Goal: Check status: Check status

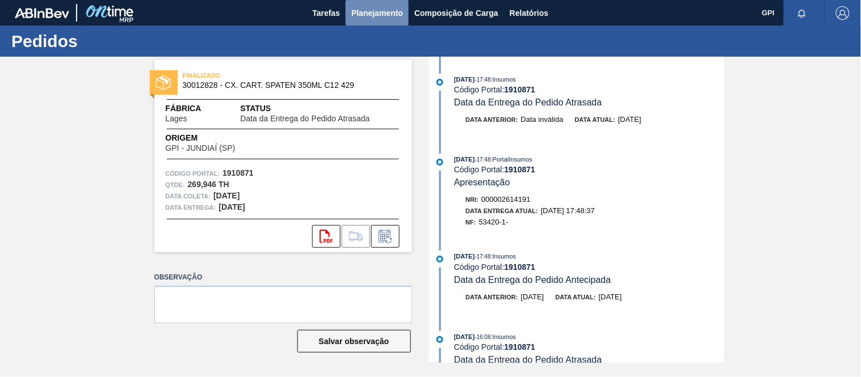
click at [365, 19] on span "Planejamento" at bounding box center [377, 13] width 52 height 14
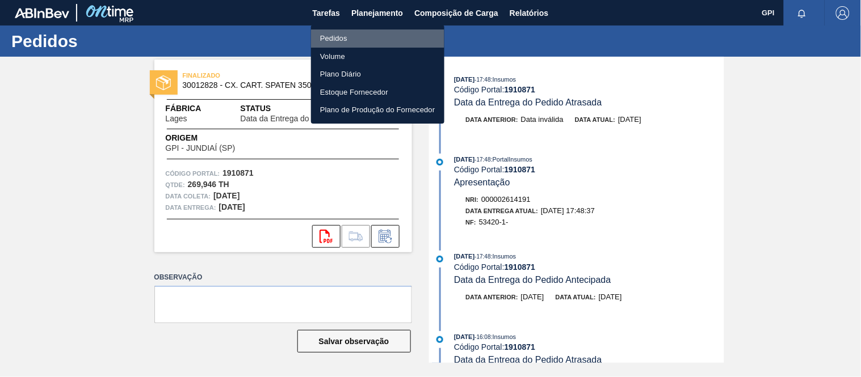
click at [334, 35] on li "Pedidos" at bounding box center [377, 39] width 133 height 18
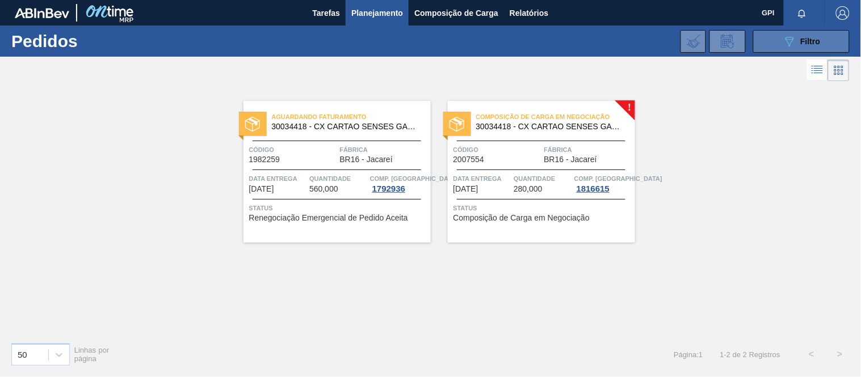
click at [759, 37] on button "089F7B8B-B2A5-4AFE-B5C0-19BA573D28AC Filtro" at bounding box center [801, 41] width 96 height 23
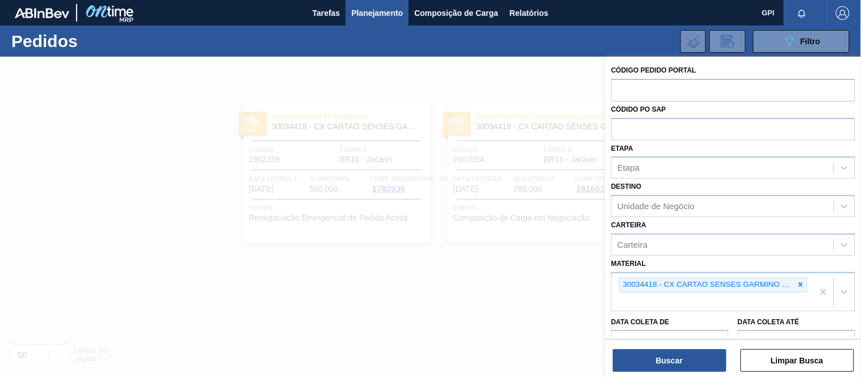
click at [527, 234] on div at bounding box center [430, 245] width 861 height 377
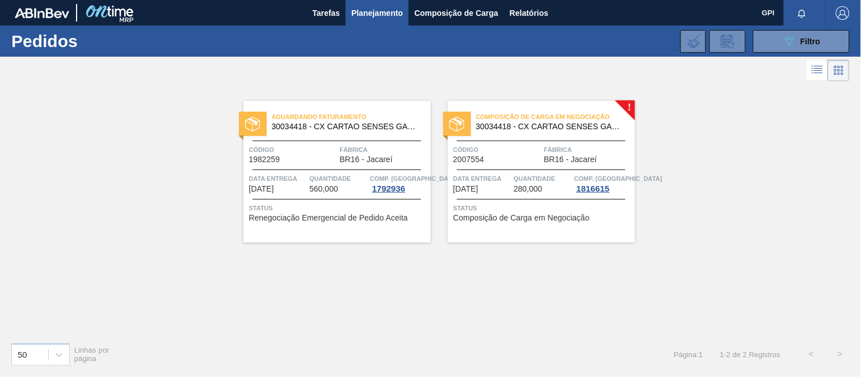
click at [507, 171] on div "Composição de Carga em Negociação 30034418 - CX CARTAO SENSES GARMINO 269ML LN …" at bounding box center [541, 172] width 187 height 142
click at [264, 157] on span "1982259" at bounding box center [264, 160] width 31 height 9
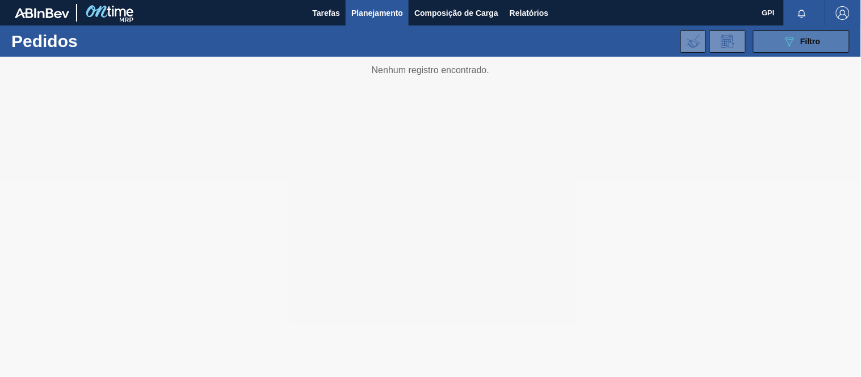
click at [791, 42] on icon at bounding box center [789, 42] width 9 height 10
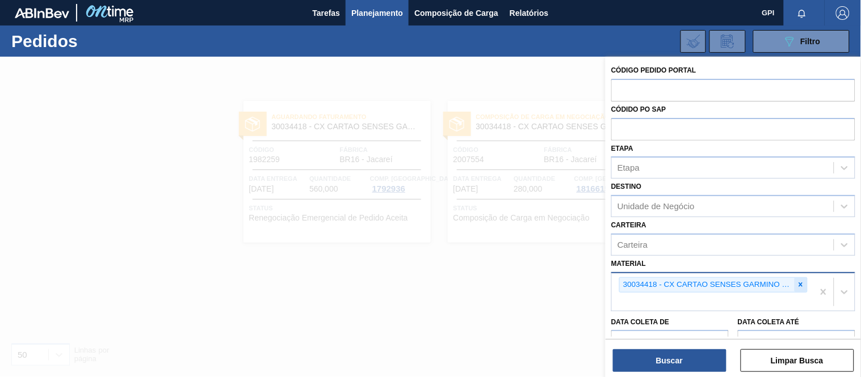
click at [802, 284] on icon at bounding box center [801, 285] width 8 height 8
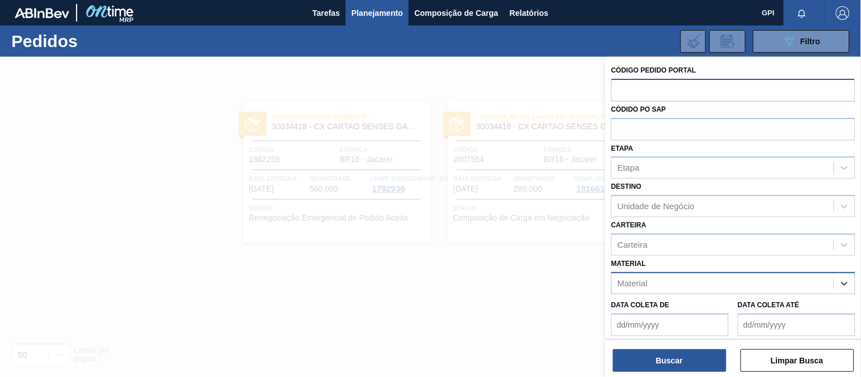
click at [662, 89] on input "text" at bounding box center [733, 90] width 244 height 22
paste input "2008204"
type input "2008204"
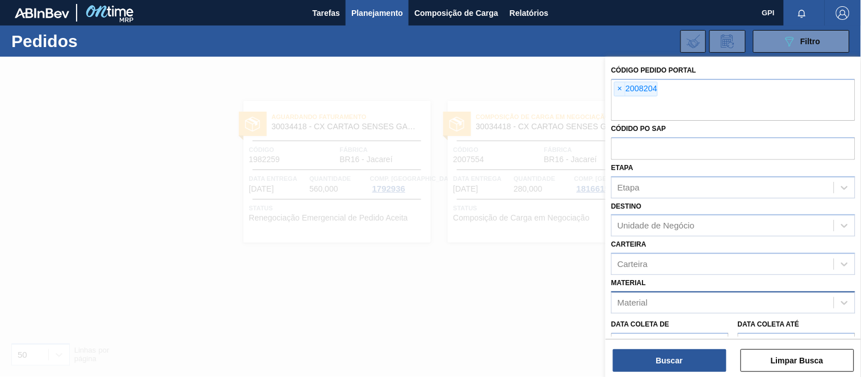
click at [661, 337] on div "Código Pedido Portal × 2008204 Códido PO SAP Etapa Etapa Destino Unidade de Neg…" at bounding box center [733, 258] width 255 height 402
click at [663, 354] on button "Buscar" at bounding box center [670, 361] width 114 height 23
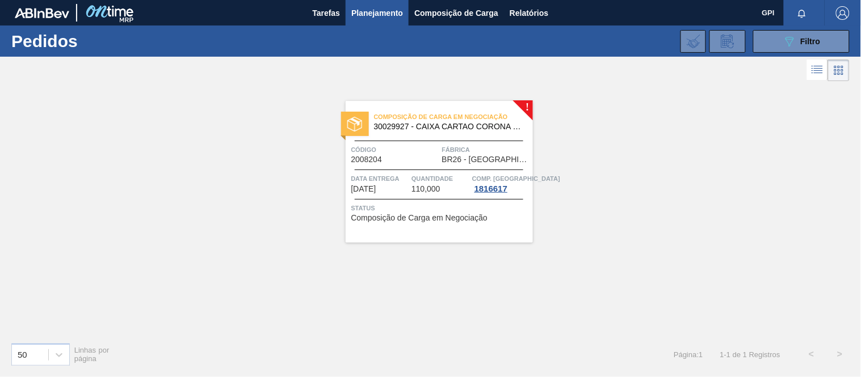
click at [415, 139] on div "Composição de Carga em Negociação 30029927 - CAIXA CARTAO CORONA 350ML SLEEK C8…" at bounding box center [439, 172] width 187 height 142
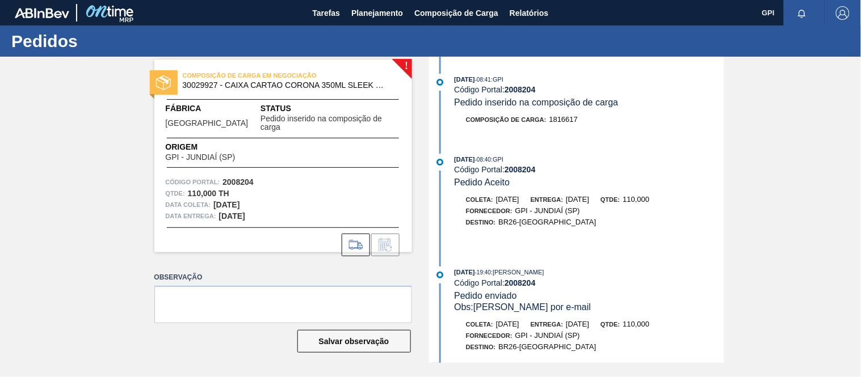
click at [233, 178] on strong "2008204" at bounding box center [237, 182] width 31 height 9
copy strong "2008204"
click at [300, 148] on div "Origem GPI - JUNDIAÍ ([GEOGRAPHIC_DATA])" at bounding box center [283, 151] width 258 height 20
click at [250, 178] on strong "2008204" at bounding box center [237, 182] width 31 height 9
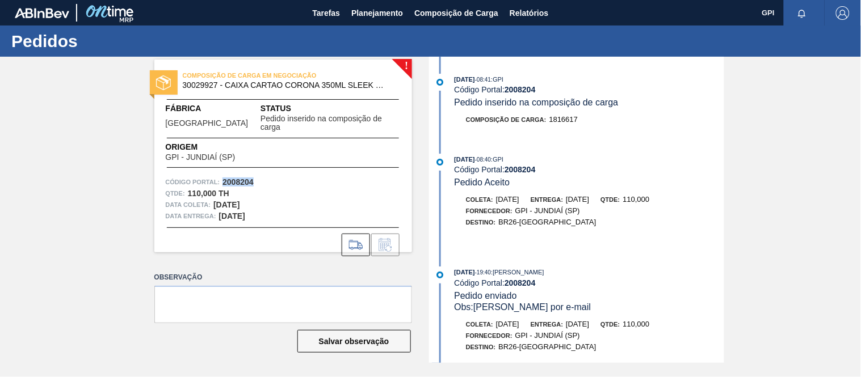
click at [250, 178] on strong "2008204" at bounding box center [237, 182] width 31 height 9
copy strong "2008204"
click at [228, 178] on strong "2008204" at bounding box center [237, 182] width 31 height 9
